Goal: Task Accomplishment & Management: Manage account settings

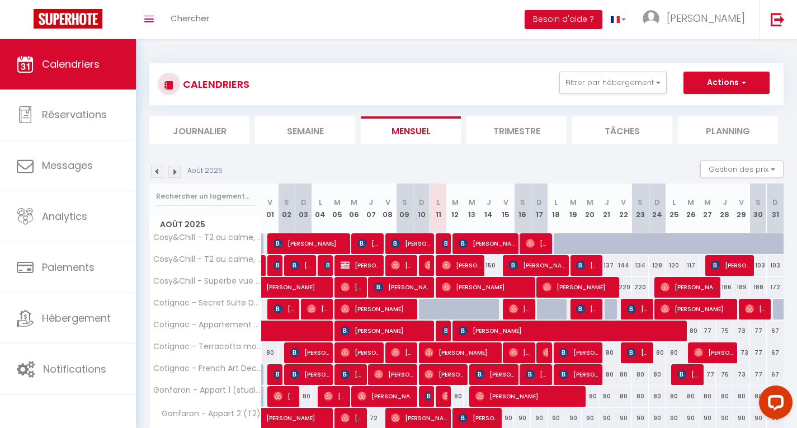
scroll to position [48, 0]
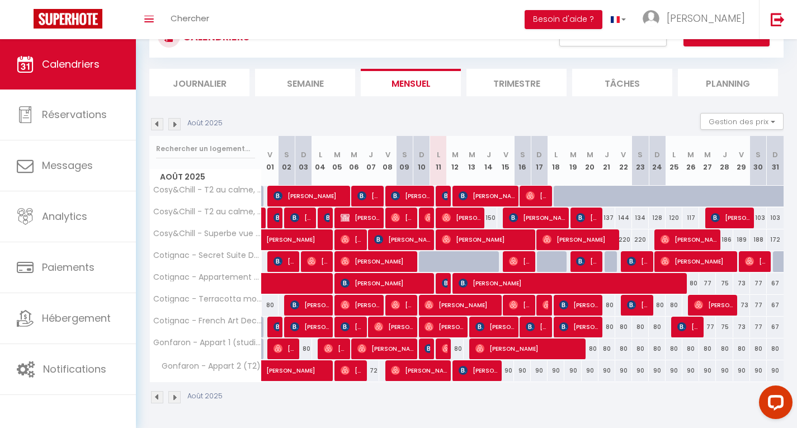
click at [377, 370] on div "72" at bounding box center [371, 370] width 17 height 21
type input "72"
type input "Jeu 07 Août 2025"
type input "Ven 08 Août 2025"
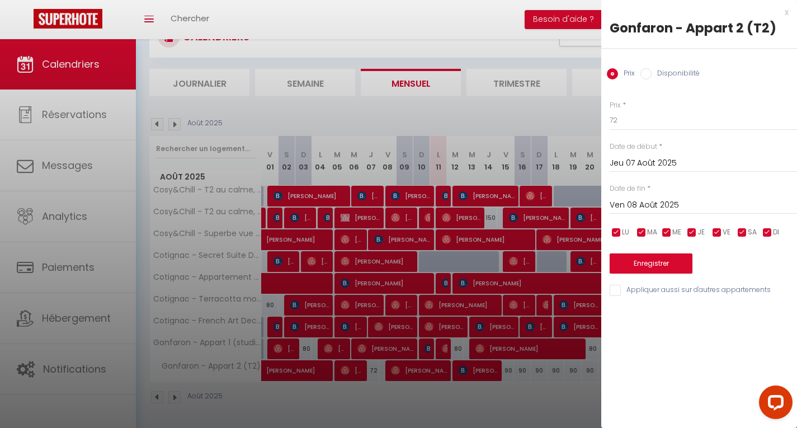
click at [422, 120] on div at bounding box center [398, 214] width 797 height 428
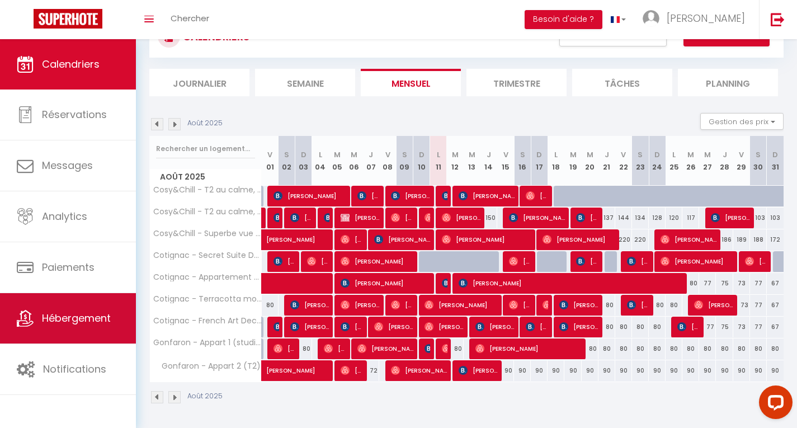
click at [106, 327] on link "Hébergement" at bounding box center [68, 318] width 136 height 50
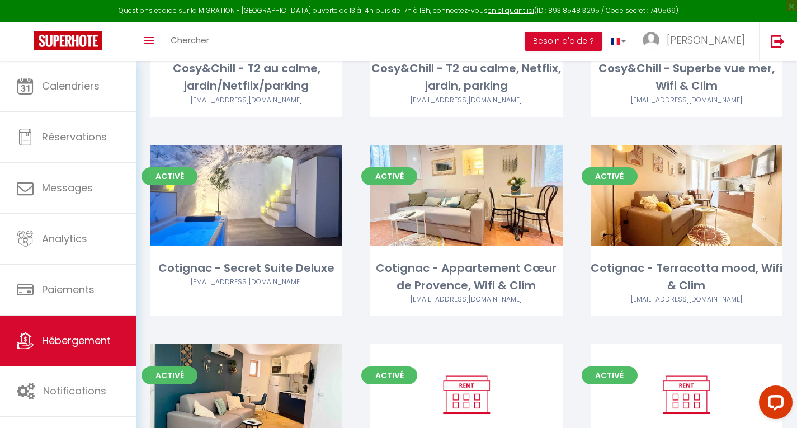
scroll to position [328, 0]
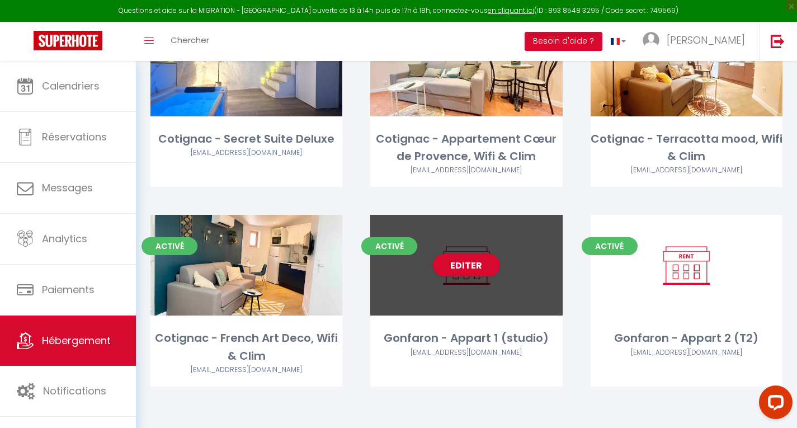
click at [524, 278] on div "Editer" at bounding box center [466, 265] width 192 height 101
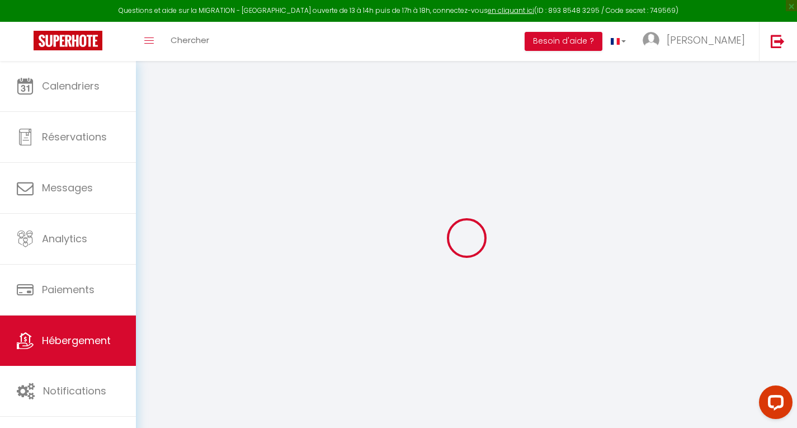
select select "+ 30 %"
select select "+ 50 %"
select select "+ 15 %"
checkbox input "false"
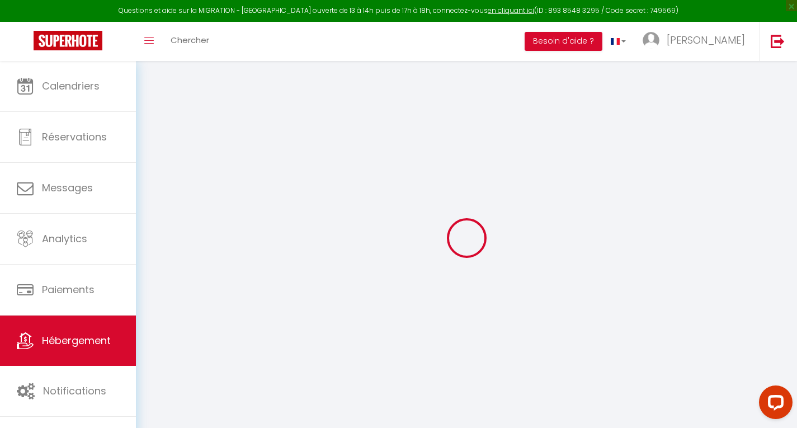
checkbox input "false"
select select "4023-1441109723543874215"
select select "90"
select select "well_reviewed_guests"
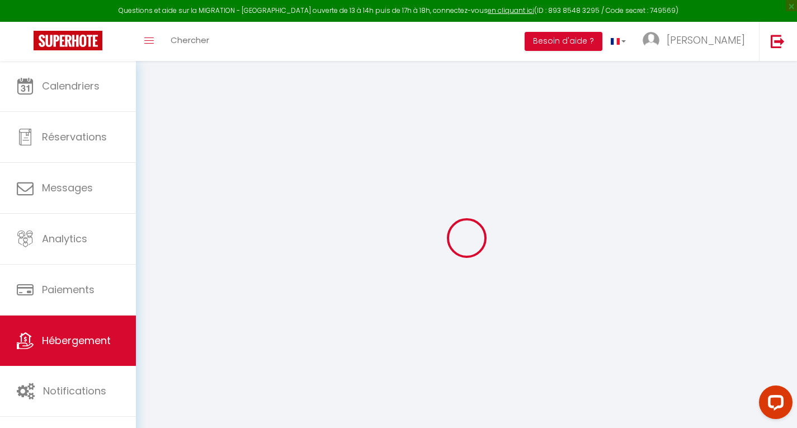
select select "EUR"
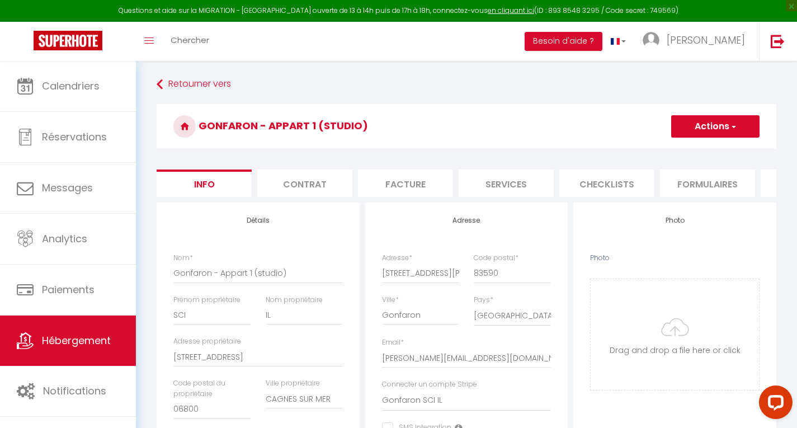
click at [707, 190] on li "Formulaires" at bounding box center [707, 183] width 95 height 27
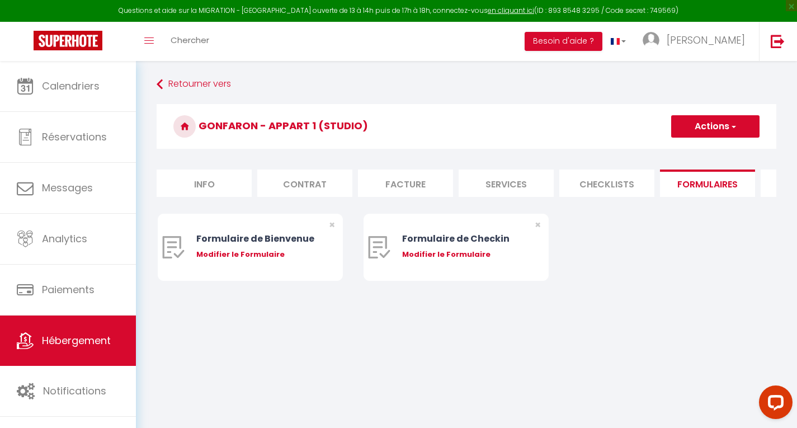
scroll to position [0, 387]
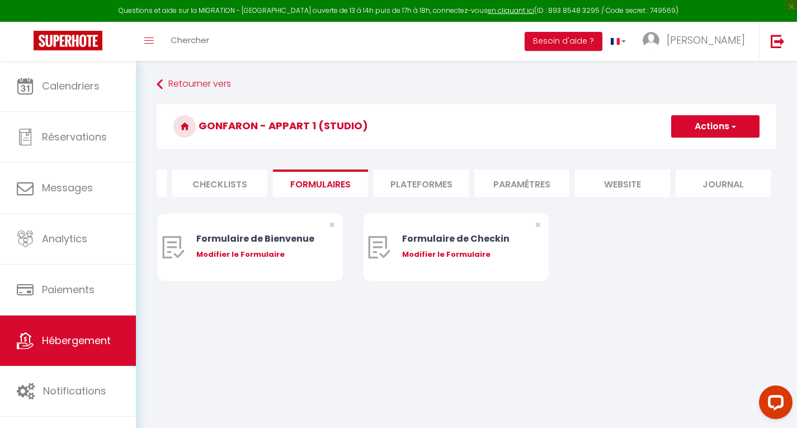
click at [438, 188] on li "Plateformes" at bounding box center [421, 183] width 95 height 27
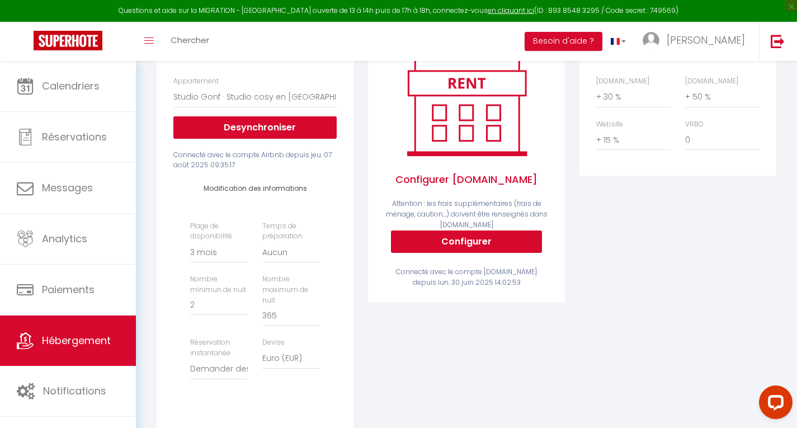
scroll to position [176, 0]
click at [219, 379] on select "Activée Demander des évaluations positives" at bounding box center [219, 369] width 58 height 21
click at [363, 330] on div "Activé Configurer [DOMAIN_NAME] Attention : les frais supplémentaires (frais de…" at bounding box center [467, 237] width 212 height 422
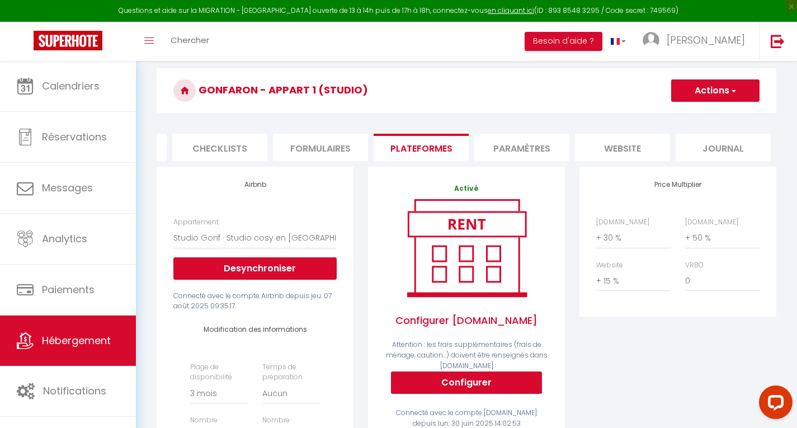
scroll to position [0, 0]
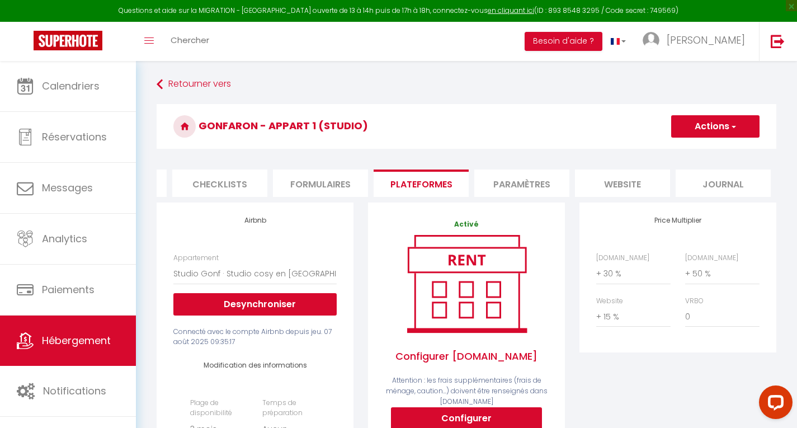
click at [535, 185] on li "Paramètres" at bounding box center [522, 183] width 95 height 27
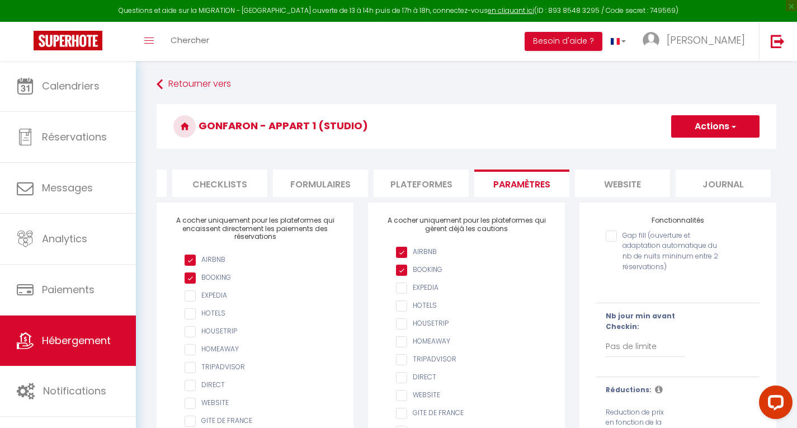
click at [234, 191] on li "Checklists" at bounding box center [219, 183] width 95 height 27
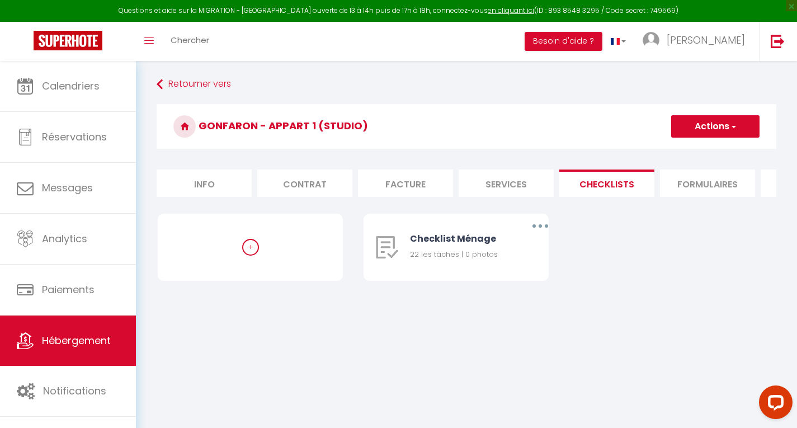
click at [504, 185] on li "Services" at bounding box center [506, 183] width 95 height 27
select select
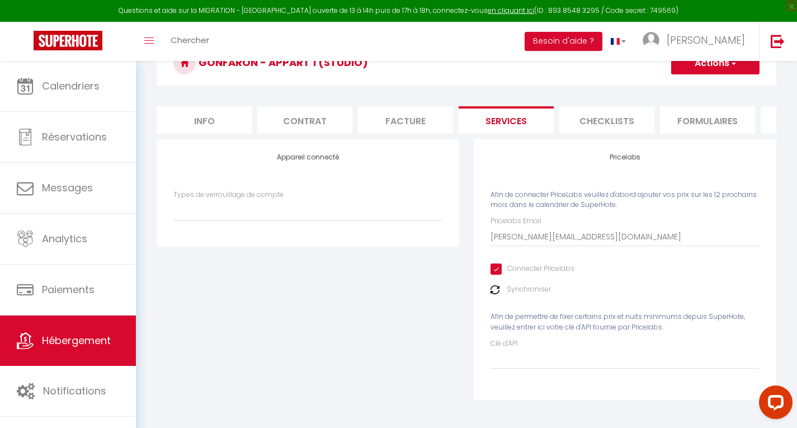
scroll to position [72, 0]
click at [496, 292] on img at bounding box center [495, 289] width 9 height 9
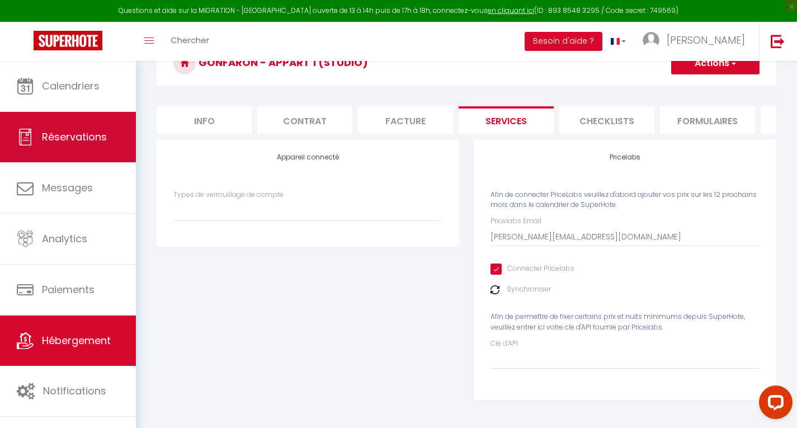
scroll to position [0, 0]
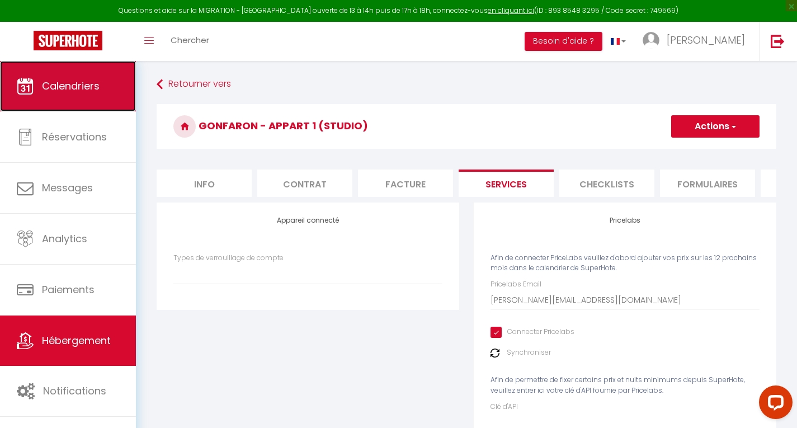
click at [93, 93] on span "Calendriers" at bounding box center [71, 86] width 58 height 14
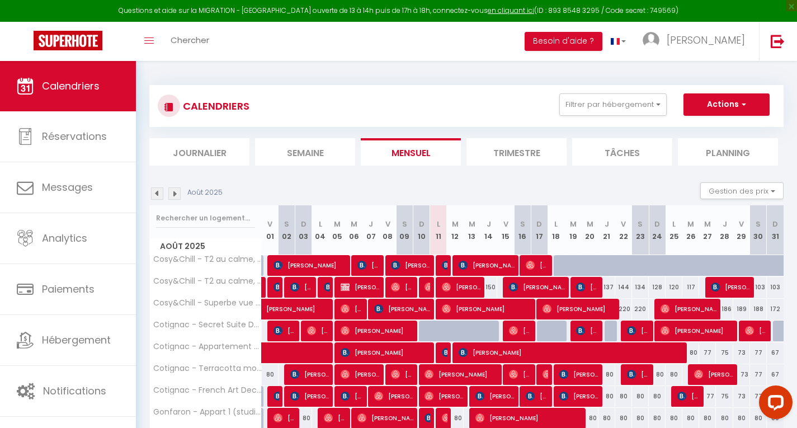
scroll to position [69, 0]
